Goal: Task Accomplishment & Management: Use online tool/utility

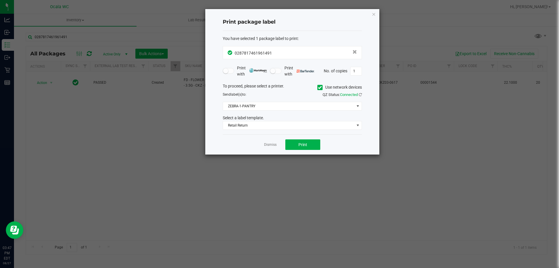
click at [281, 141] on div "Dismiss Print" at bounding box center [292, 144] width 139 height 20
click at [275, 143] on link "Dismiss" at bounding box center [270, 144] width 13 height 5
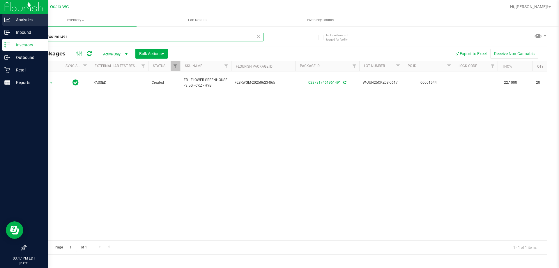
drag, startPoint x: 92, startPoint y: 40, endPoint x: 0, endPoint y: 15, distance: 95.6
click at [0, 15] on div "Analytics Inbound Inventory Outbound Retail Reports 03:47 PM EDT [DATE] 08/27 O…" at bounding box center [279, 134] width 559 height 268
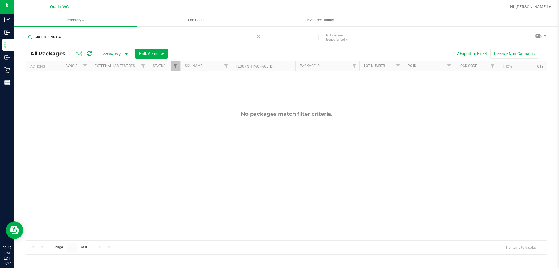
click at [80, 35] on input "GROUND INDICA" at bounding box center [145, 37] width 238 height 9
type input "GROUND"
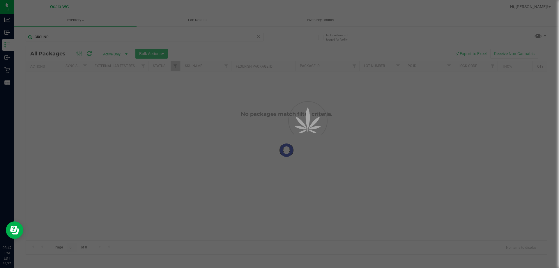
click at [122, 106] on div "Inventory All packages All inventory Waste log Create inventory Lab Results Inv…" at bounding box center [286, 141] width 545 height 254
